Goal: Task Accomplishment & Management: Use online tool/utility

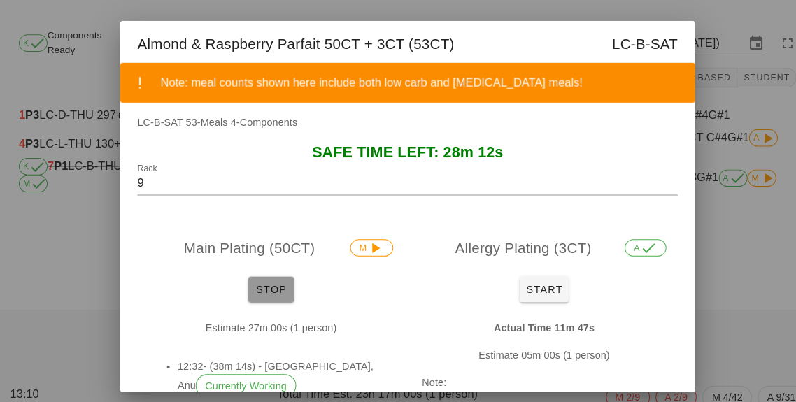
click at [269, 269] on button "Stop" at bounding box center [265, 281] width 45 height 25
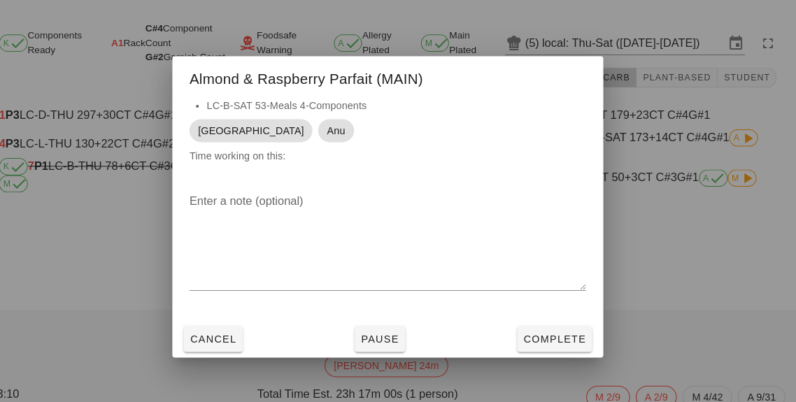
click at [562, 305] on div "Enter a note (optional)" at bounding box center [398, 244] width 420 height 136
click at [576, 340] on button "Complete" at bounding box center [560, 330] width 73 height 25
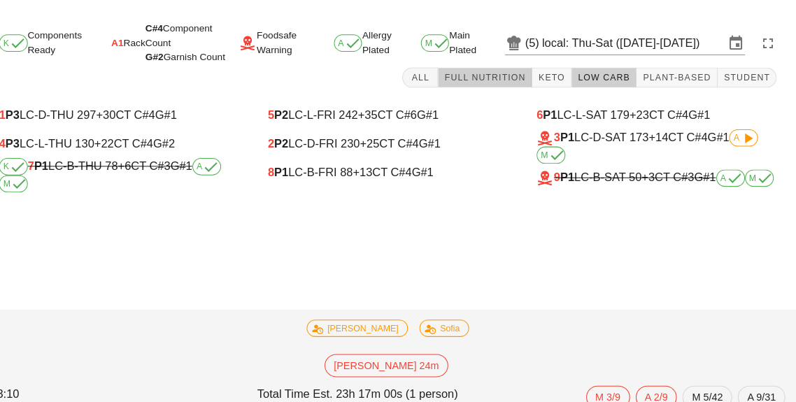
click at [526, 76] on span "Full Nutrition" at bounding box center [493, 76] width 80 height 10
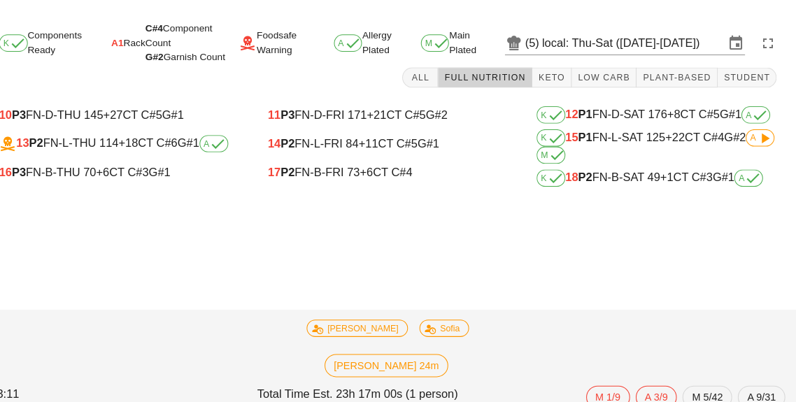
click at [501, 84] on button "Full Nutrition" at bounding box center [493, 76] width 92 height 20
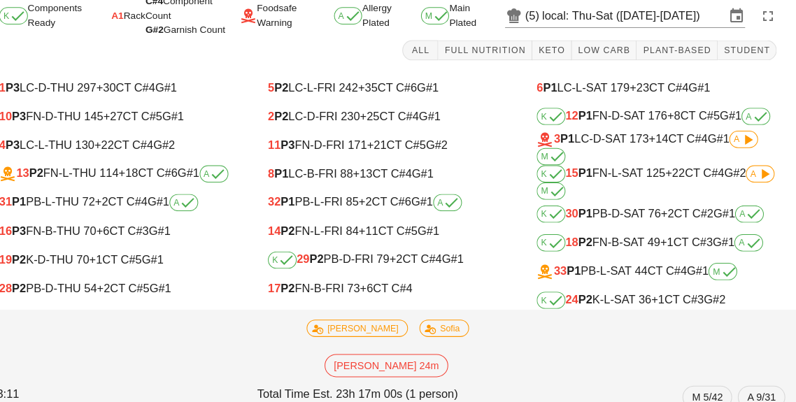
scroll to position [27, 0]
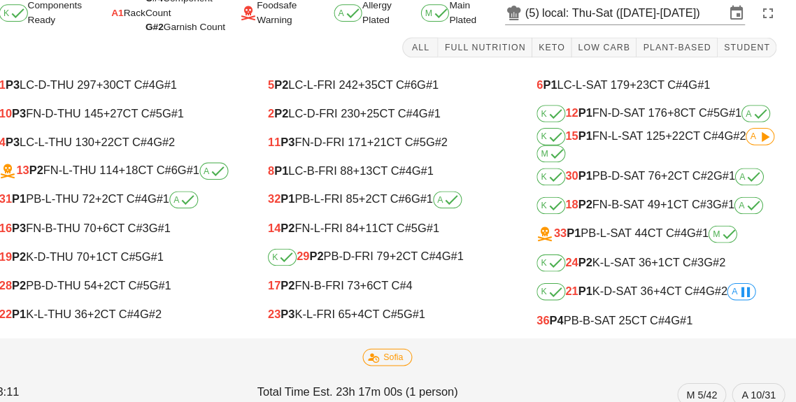
click at [654, 206] on div "K 18 P2 FN-B-SAT 49 +1 CT C#3 G#1 A" at bounding box center [660, 202] width 234 height 17
type input "18"
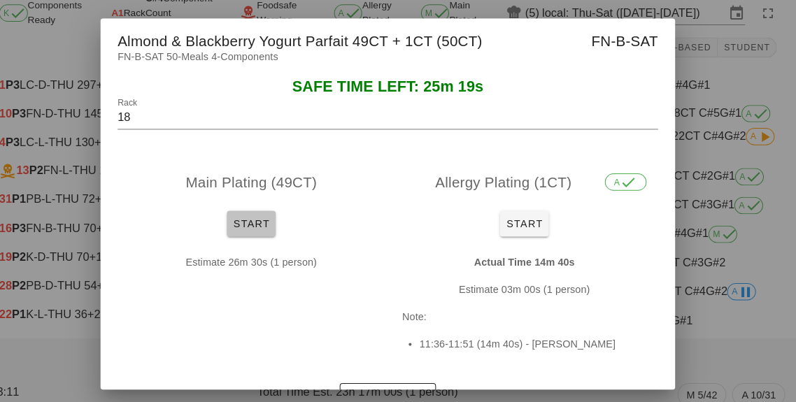
click at [267, 218] on span "Start" at bounding box center [265, 220] width 36 height 11
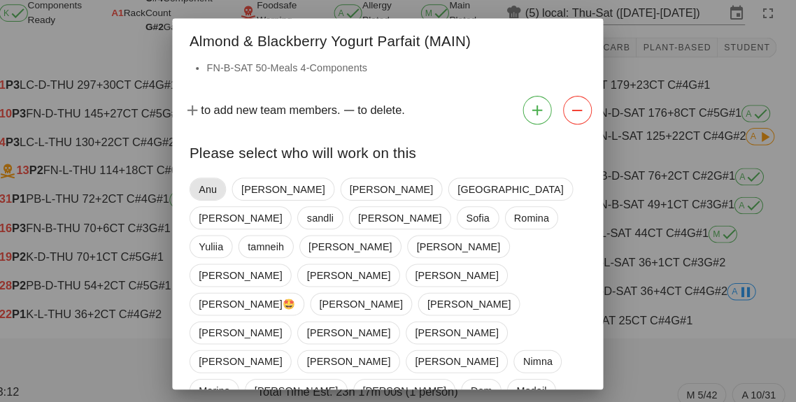
click at [231, 194] on span "Anu" at bounding box center [222, 186] width 17 height 21
click at [465, 185] on span "[GEOGRAPHIC_DATA]" at bounding box center [516, 186] width 103 height 21
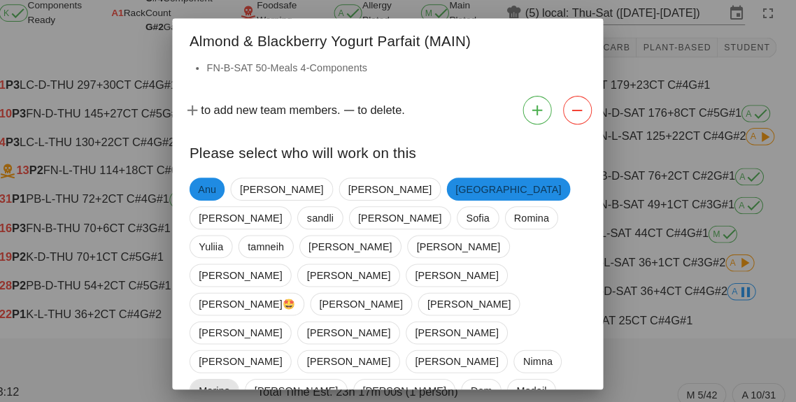
click at [244, 372] on span "Marina" at bounding box center [229, 382] width 30 height 21
